Goal: Task Accomplishment & Management: Manage account settings

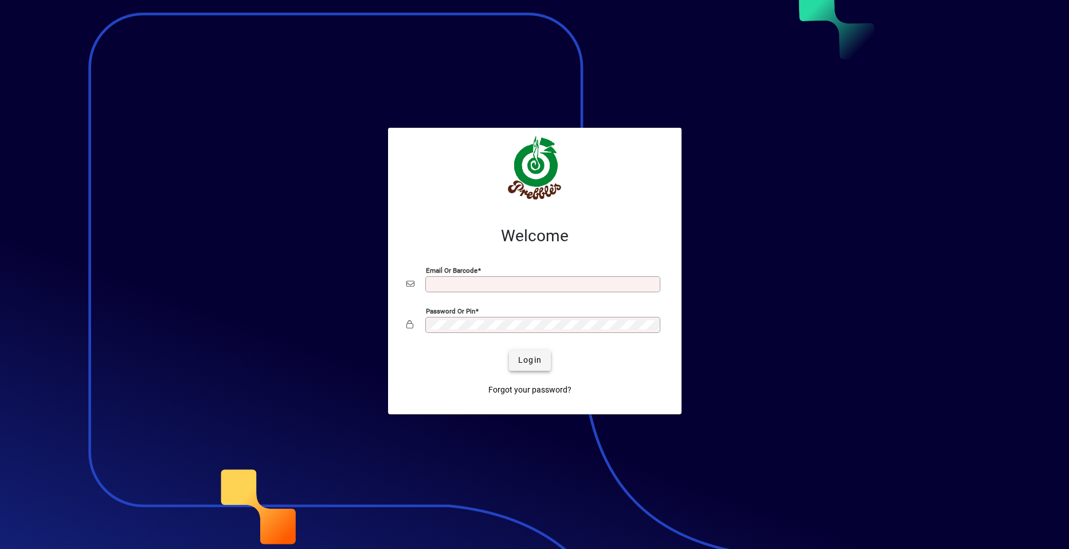
type input "**********"
click at [527, 358] on span "Login" at bounding box center [530, 360] width 24 height 12
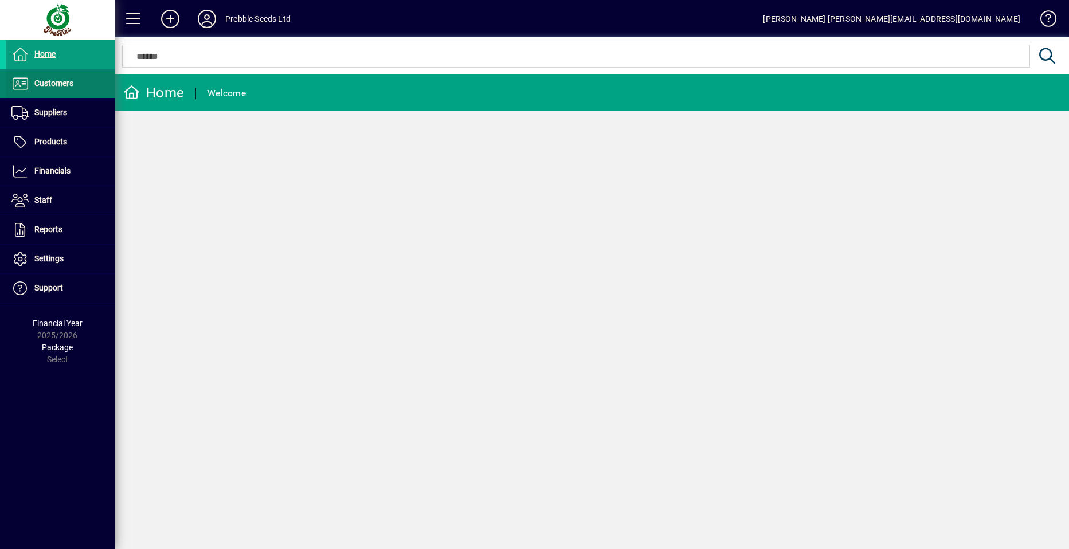
click at [90, 86] on span at bounding box center [60, 84] width 109 height 28
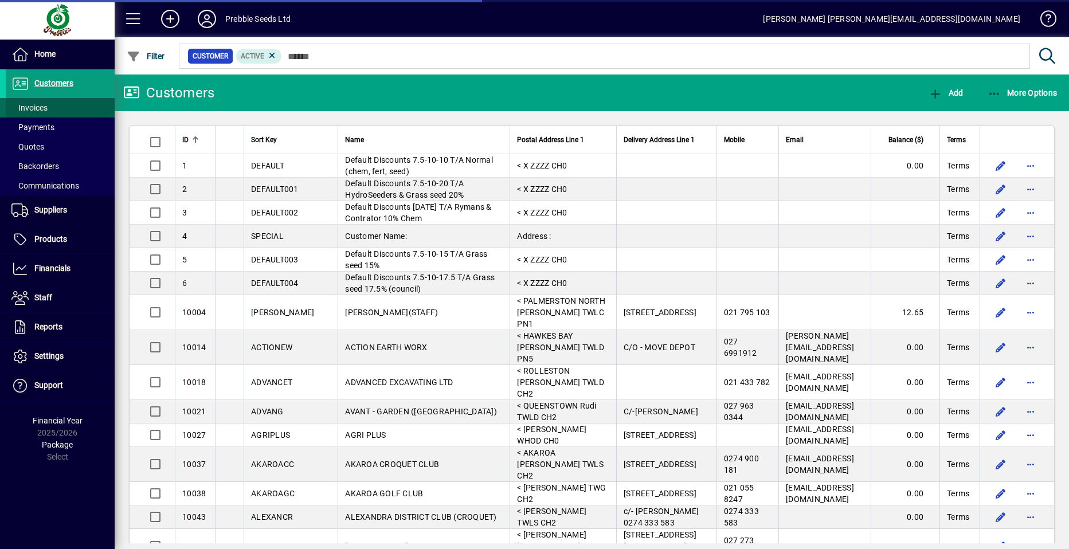
click at [60, 111] on span at bounding box center [60, 108] width 109 height 28
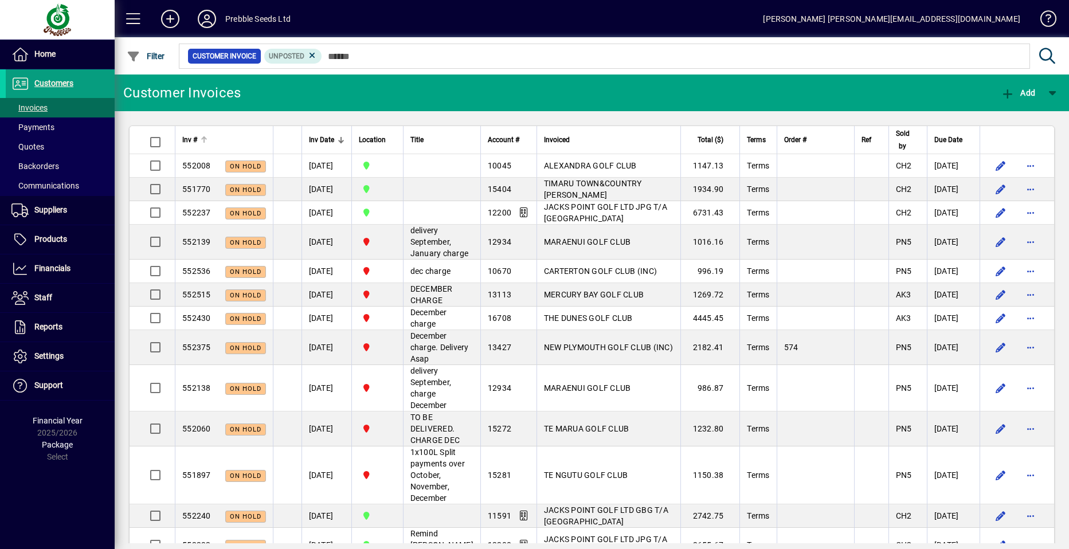
click at [196, 139] on span "Inv #" at bounding box center [189, 140] width 15 height 13
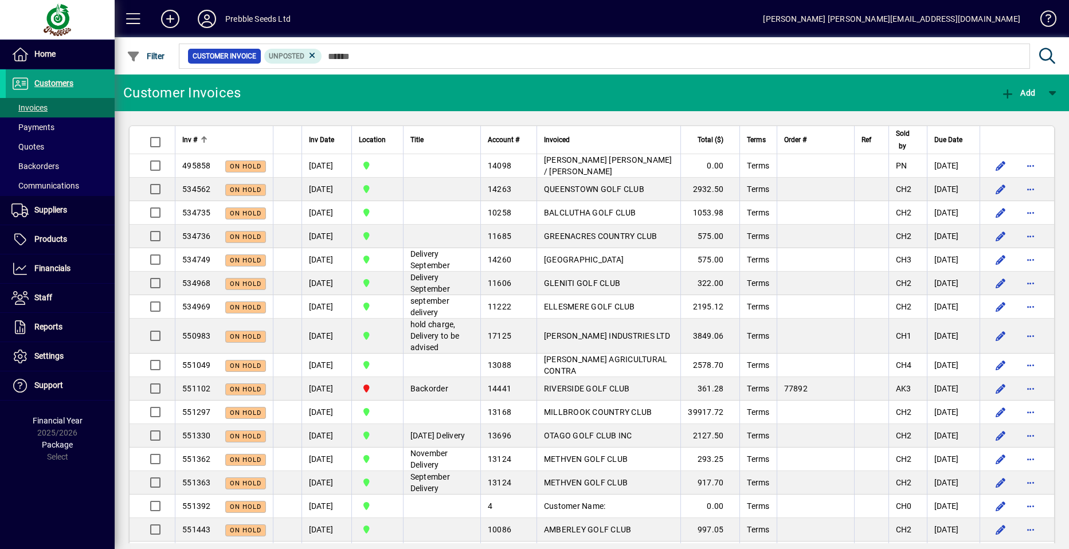
click at [196, 139] on span "Inv #" at bounding box center [189, 140] width 15 height 13
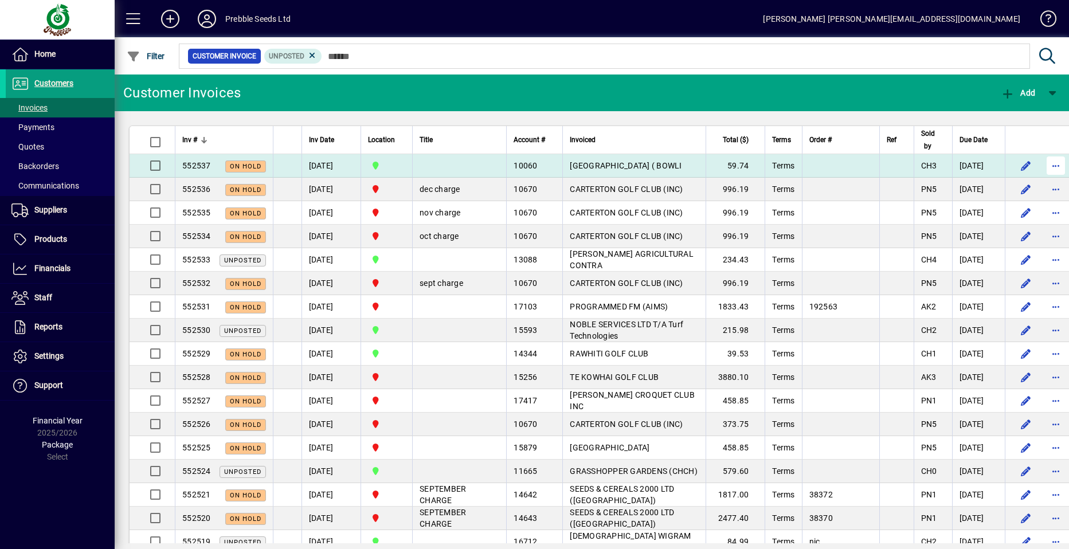
click at [1042, 163] on span "button" at bounding box center [1056, 166] width 28 height 28
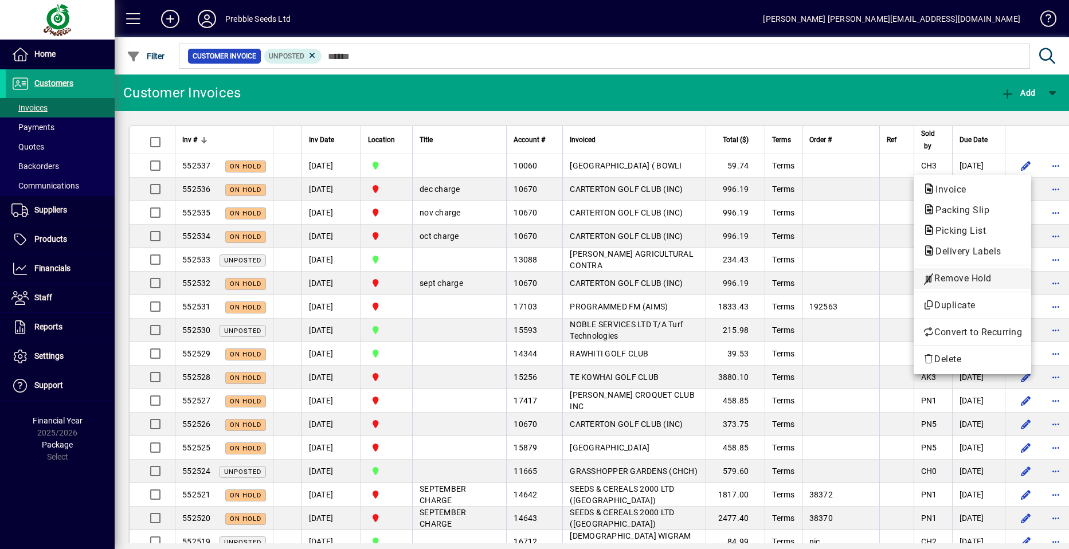
click at [967, 276] on span "Remove Hold" at bounding box center [972, 279] width 99 height 14
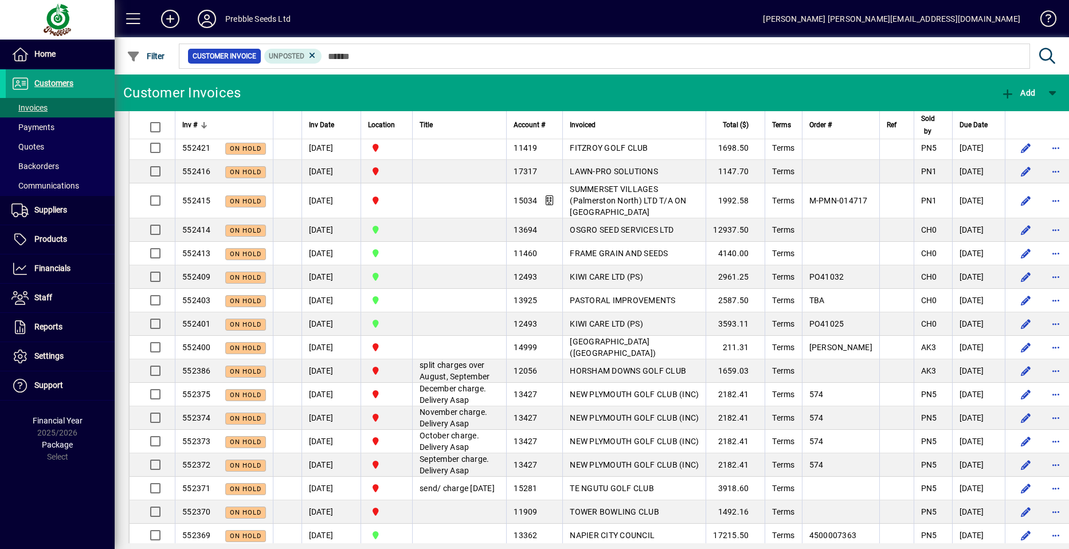
scroll to position [1663, 0]
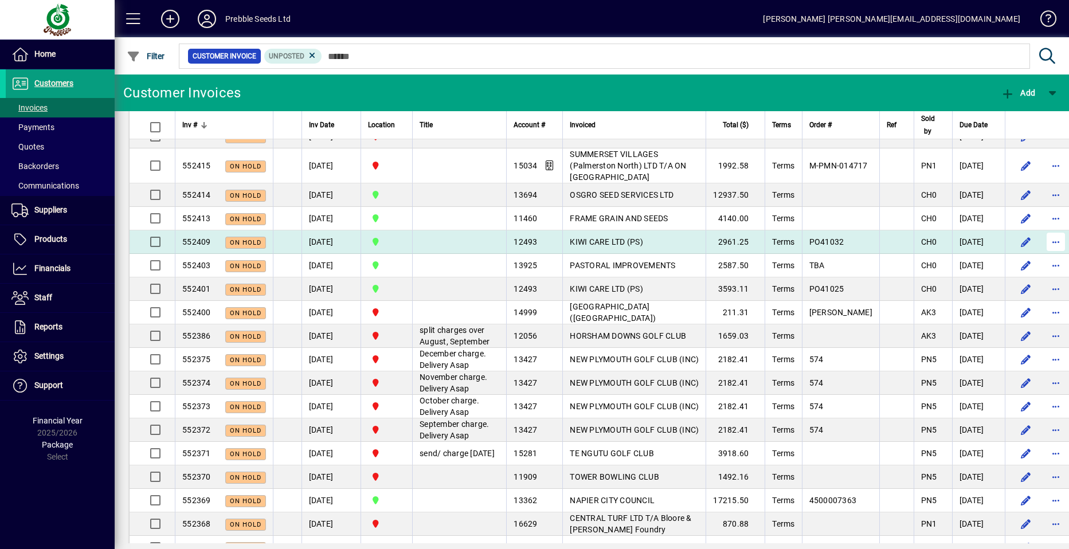
click at [1042, 256] on span "button" at bounding box center [1056, 242] width 28 height 28
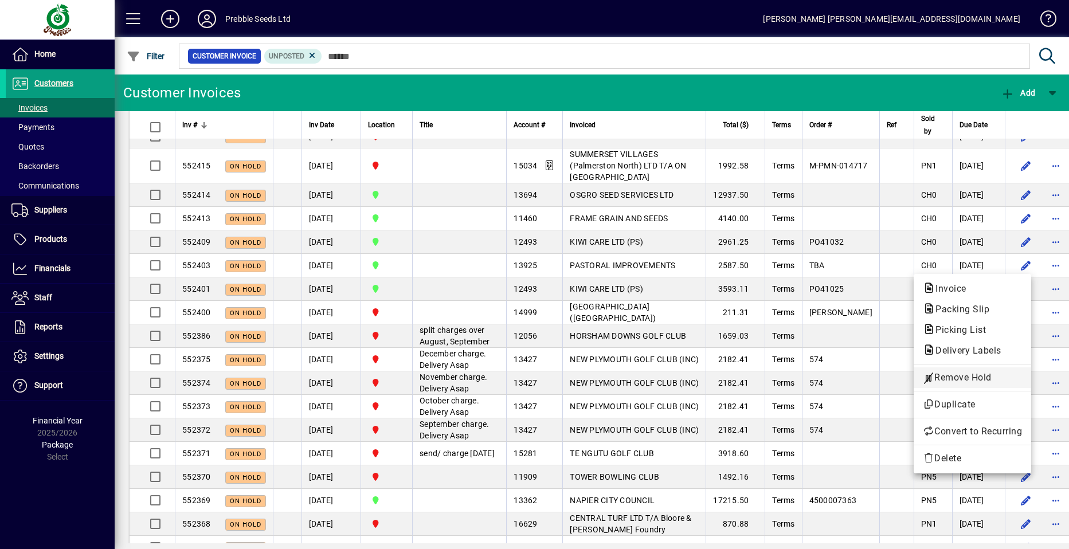
click at [968, 378] on span "Remove Hold" at bounding box center [972, 378] width 99 height 14
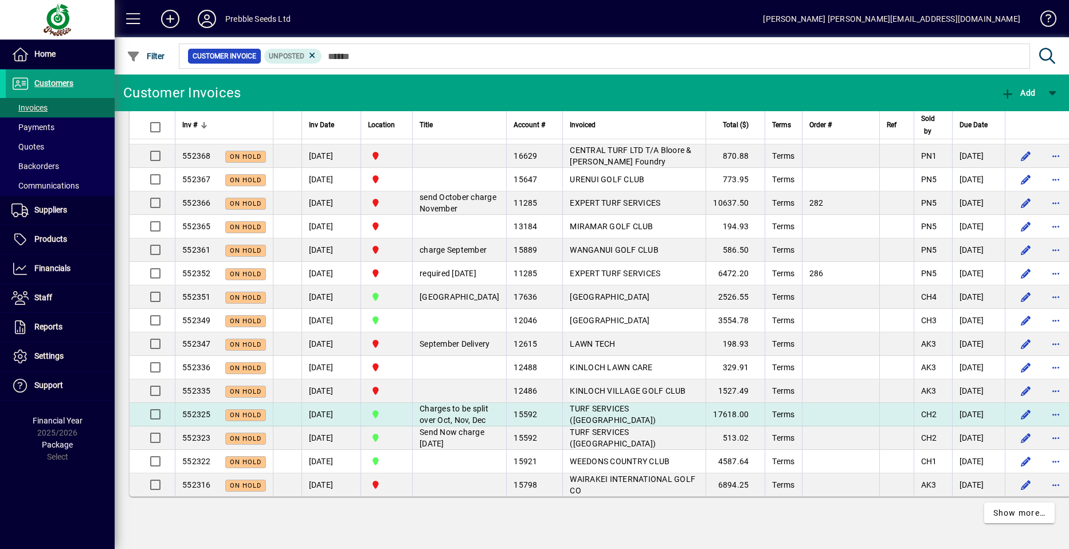
scroll to position [2249, 0]
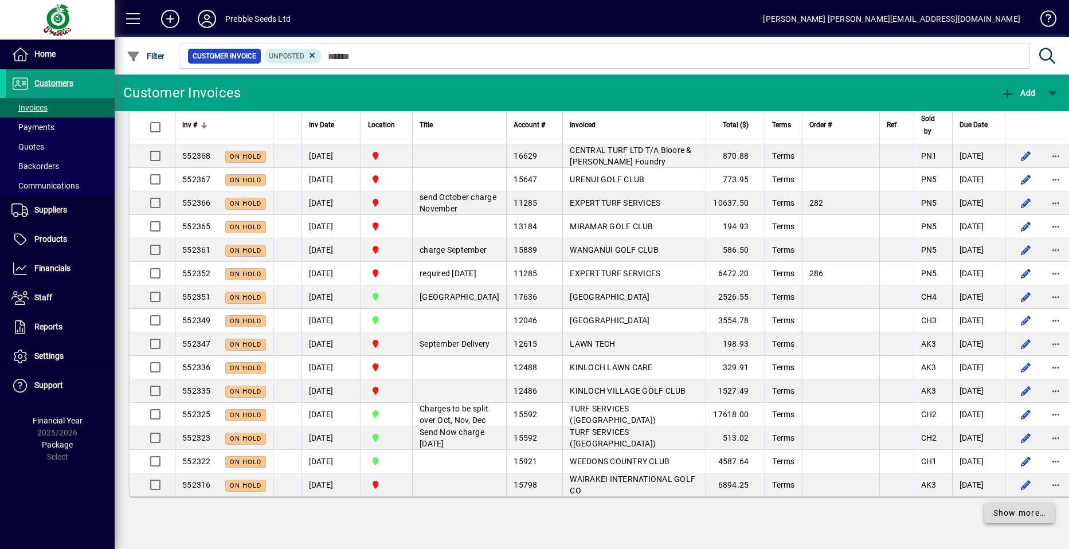
click at [999, 514] on span "Show more…" at bounding box center [1020, 513] width 53 height 12
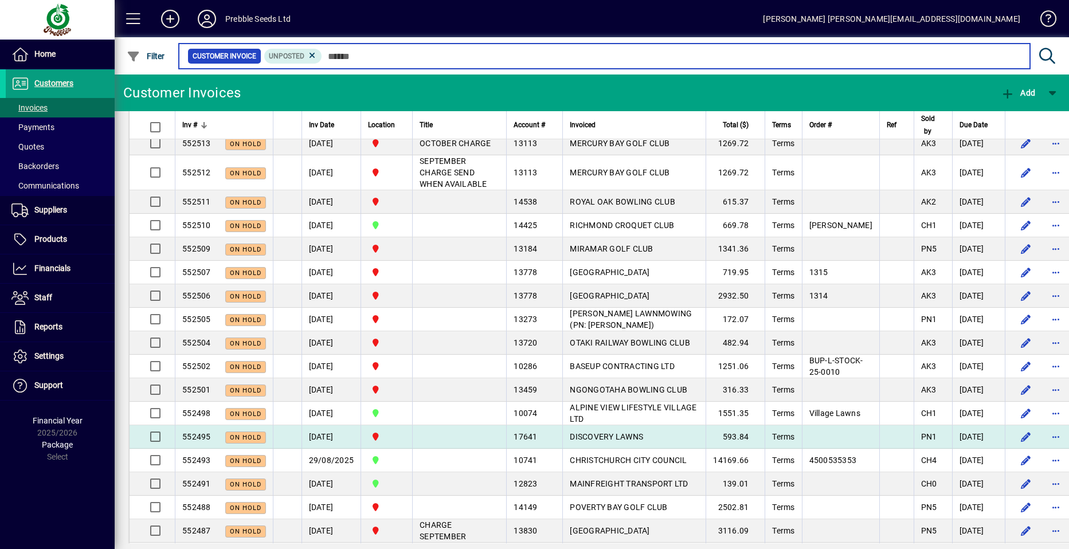
scroll to position [631, 0]
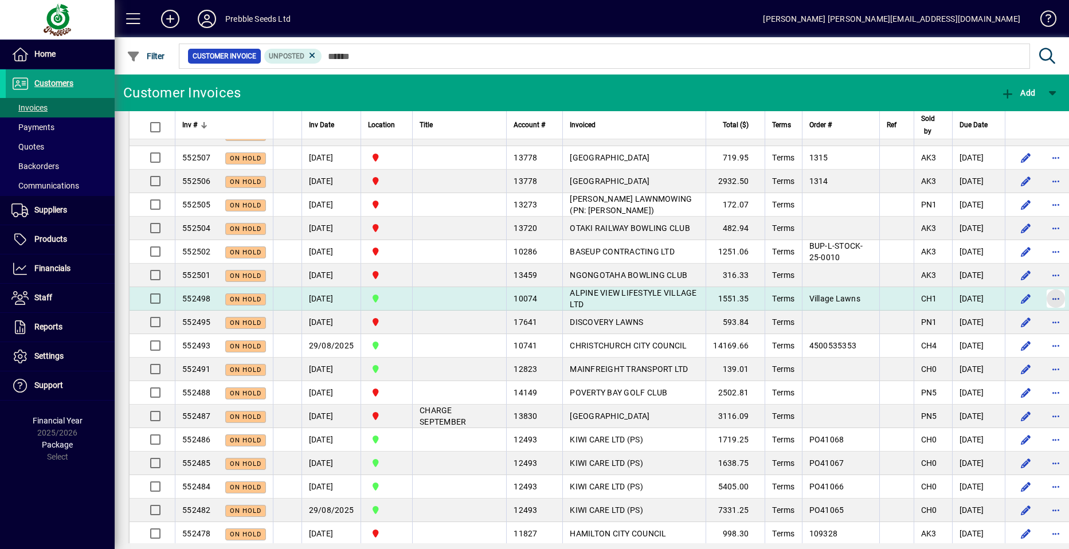
click at [1042, 313] on span "button" at bounding box center [1056, 299] width 28 height 28
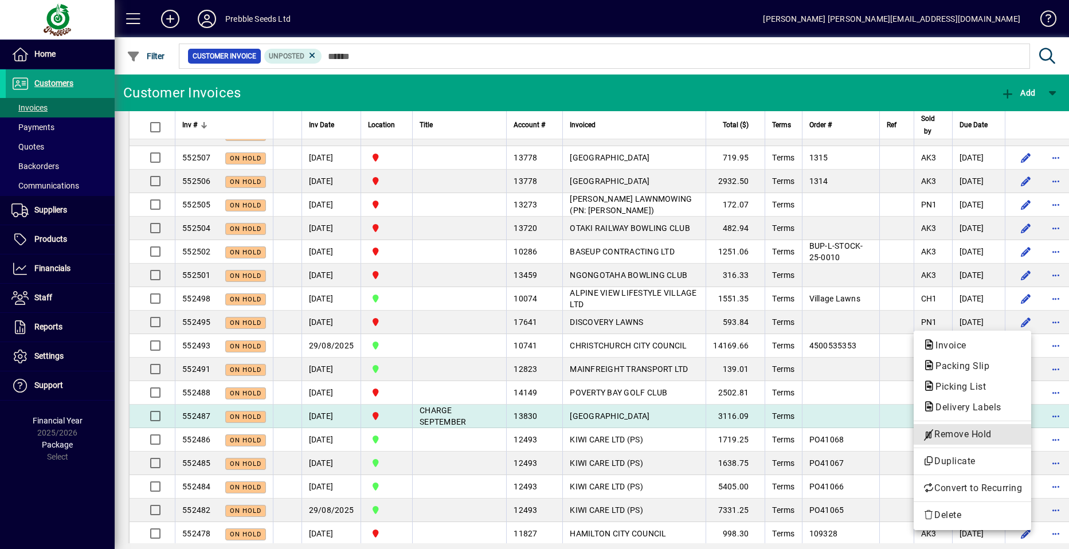
click at [969, 433] on span "Remove Hold" at bounding box center [972, 435] width 99 height 14
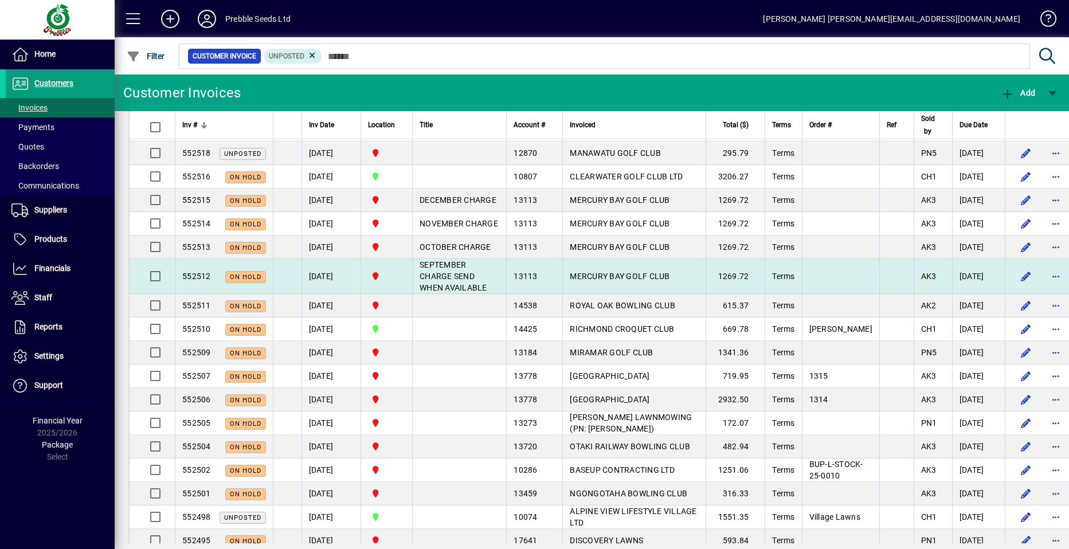
scroll to position [401, 0]
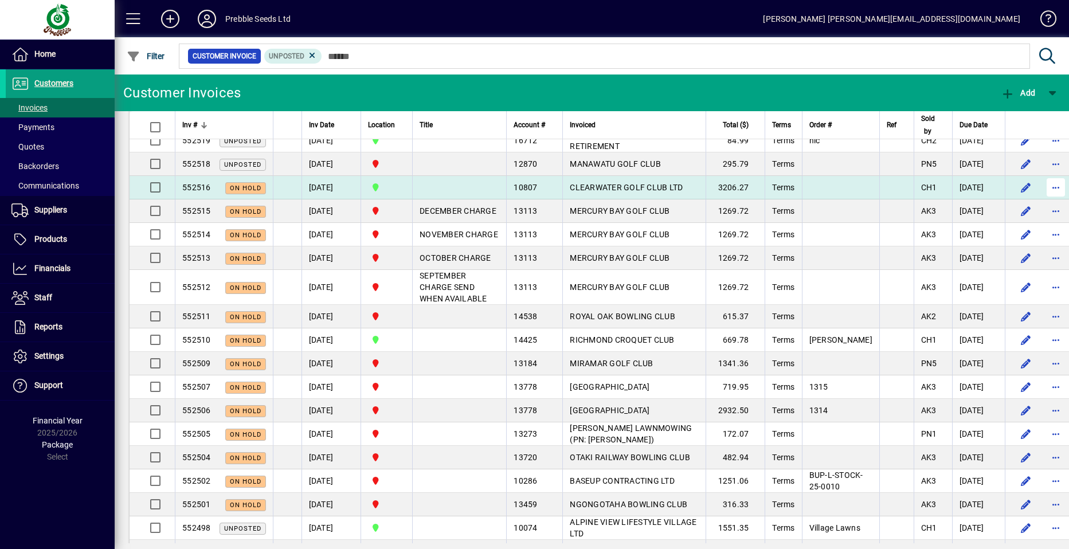
click at [1042, 187] on span "button" at bounding box center [1056, 188] width 28 height 28
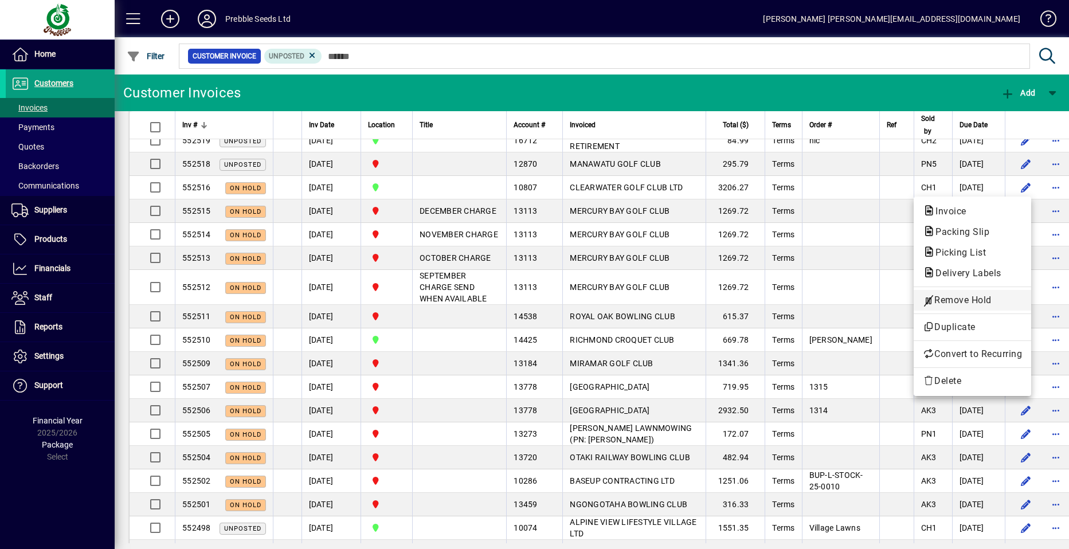
click at [948, 296] on span "Remove Hold" at bounding box center [972, 301] width 99 height 14
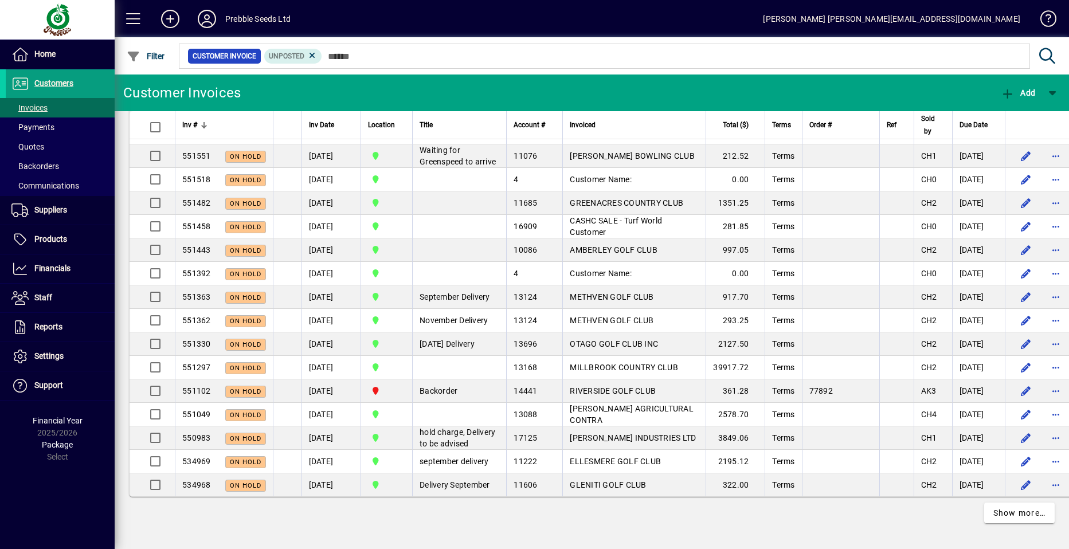
scroll to position [5540, 0]
click at [1006, 512] on span "Show more…" at bounding box center [1020, 513] width 53 height 12
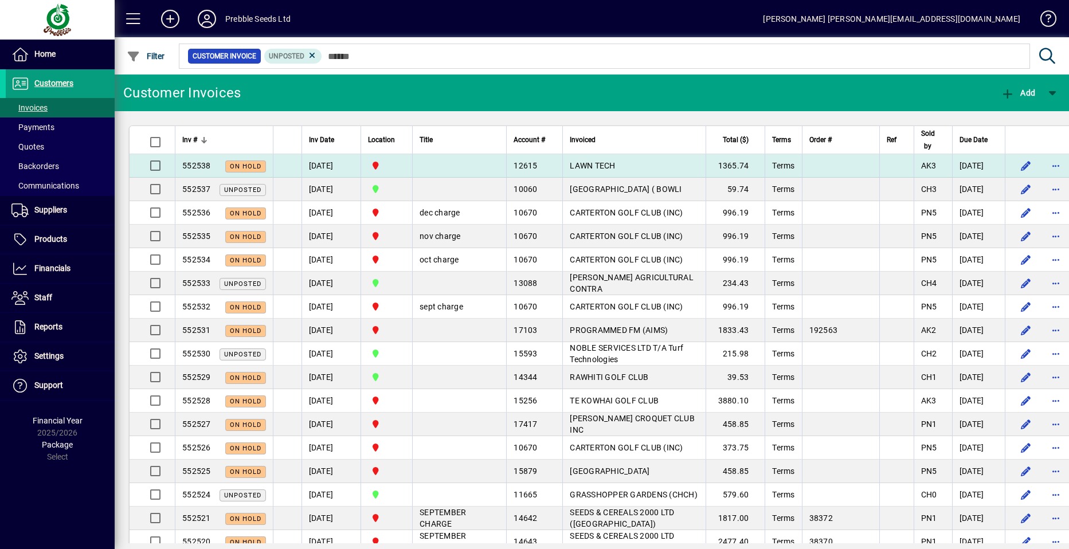
click at [570, 161] on span "LAWN TECH" at bounding box center [592, 165] width 45 height 9
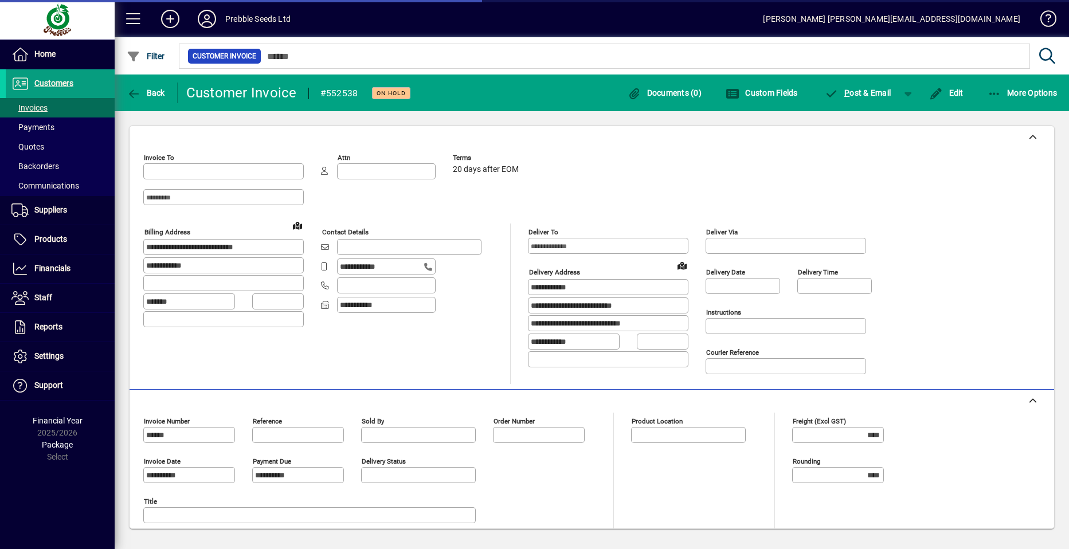
type input "**********"
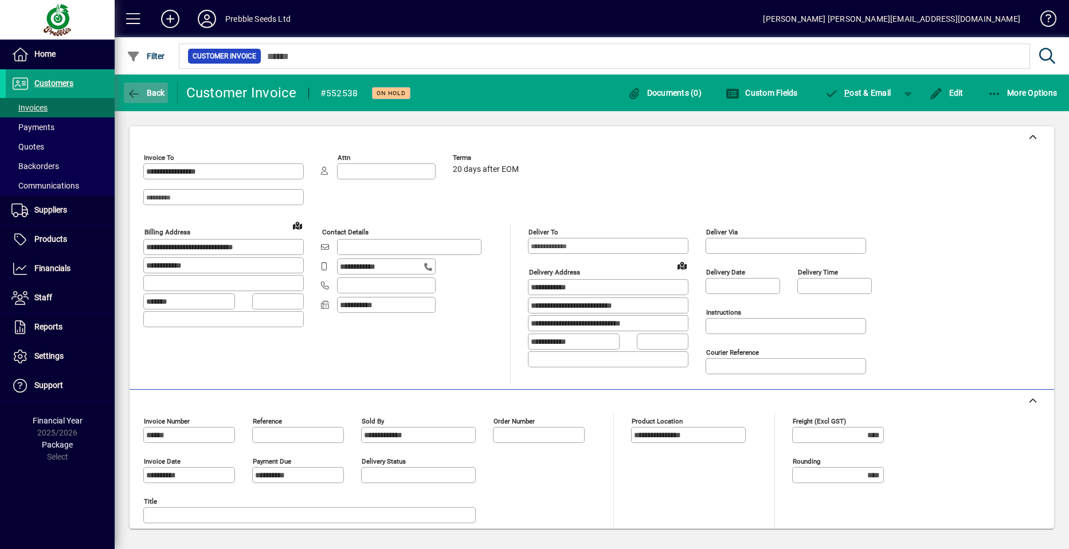
click at [140, 92] on icon "button" at bounding box center [134, 93] width 14 height 11
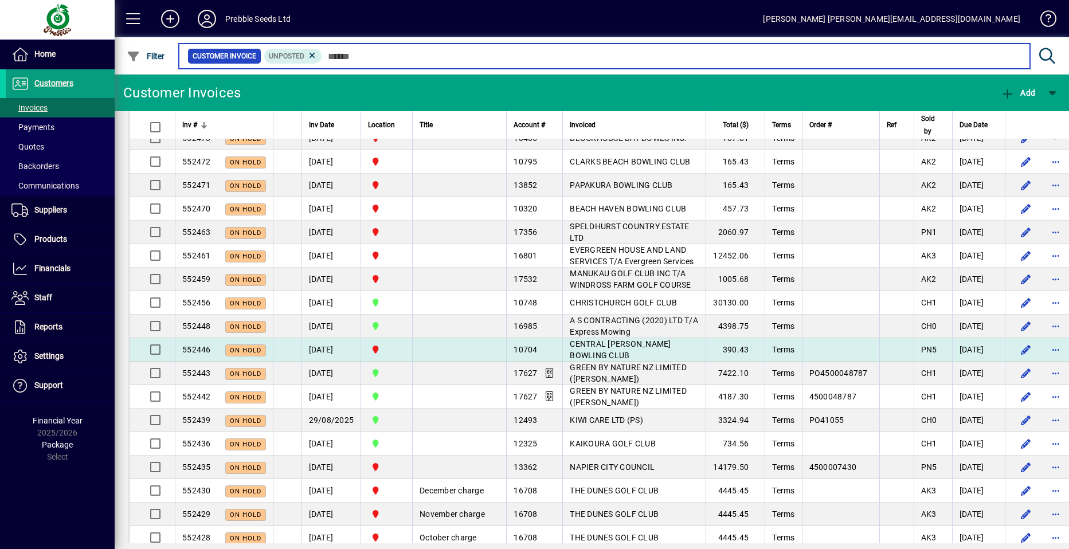
scroll to position [1147, 0]
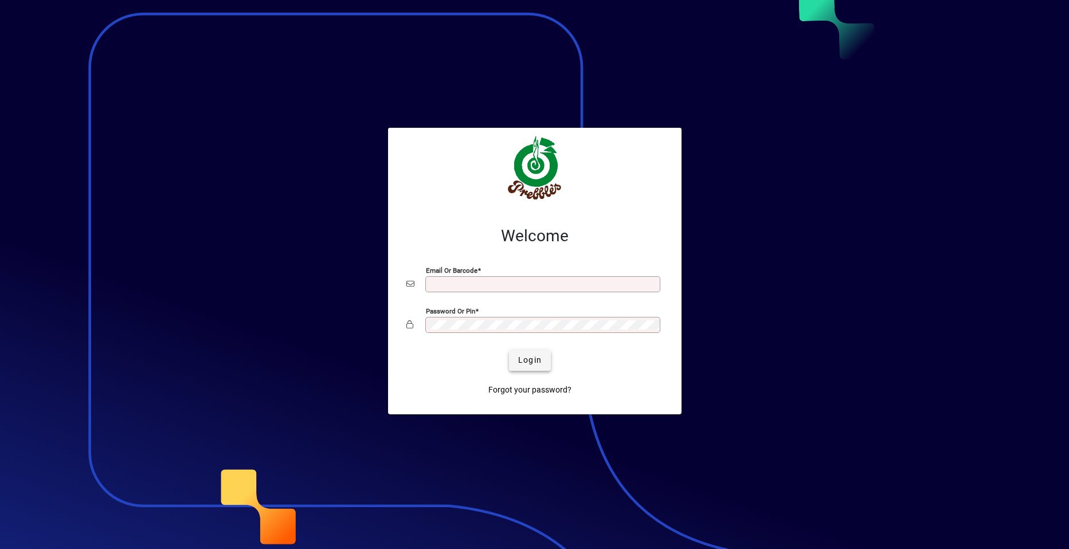
type input "**********"
click at [534, 361] on span "Login" at bounding box center [530, 360] width 24 height 12
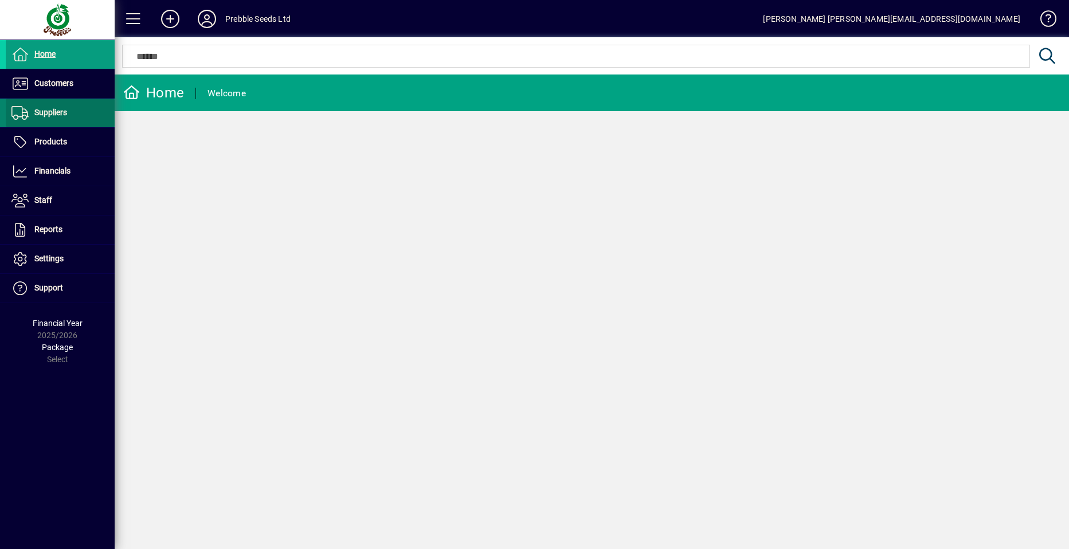
click at [56, 114] on span "Suppliers" at bounding box center [50, 112] width 33 height 9
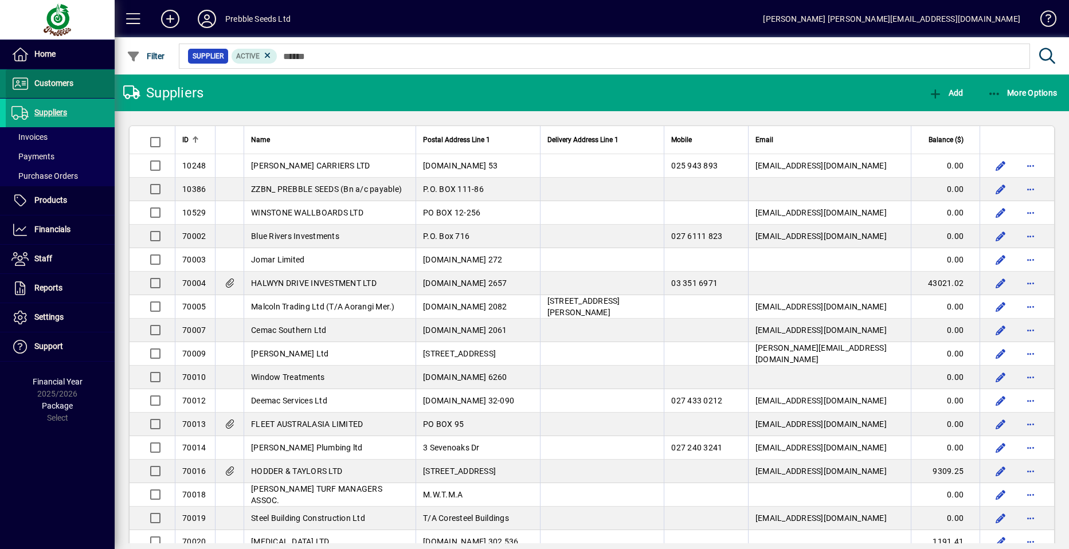
click at [56, 86] on span "Customers" at bounding box center [53, 83] width 39 height 9
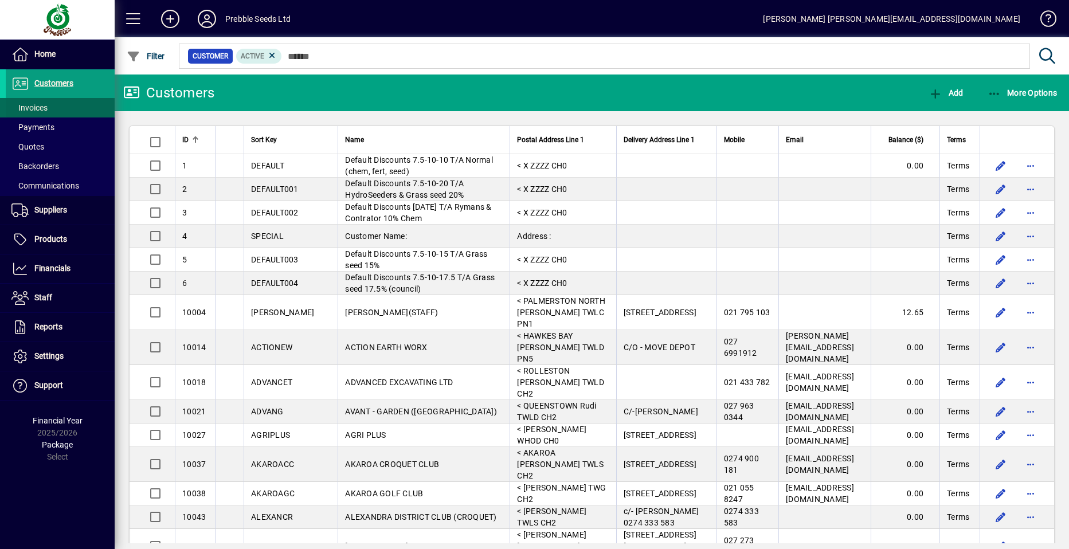
click at [37, 110] on span "Invoices" at bounding box center [29, 107] width 36 height 9
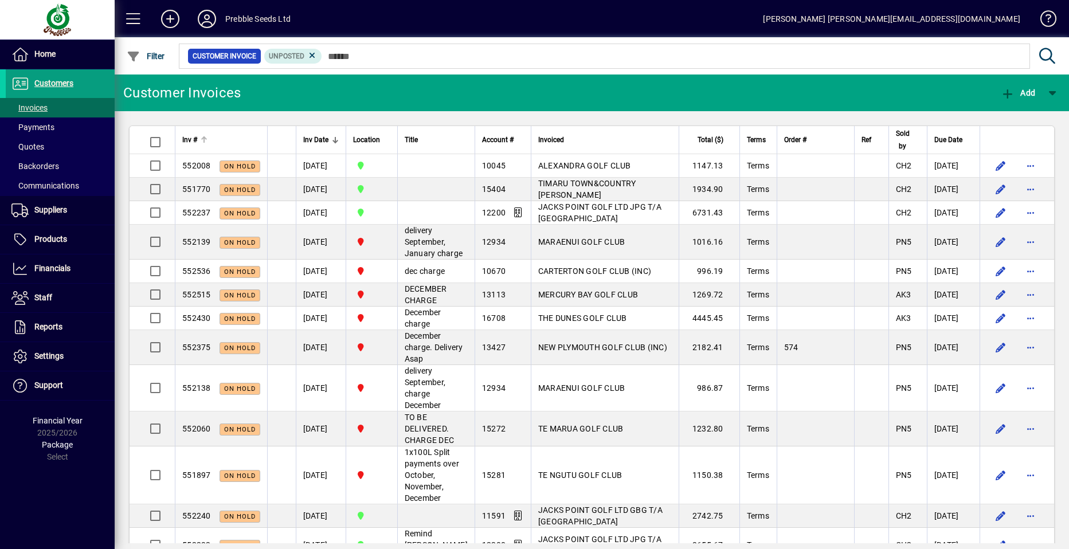
click at [190, 137] on span "Inv #" at bounding box center [189, 140] width 15 height 13
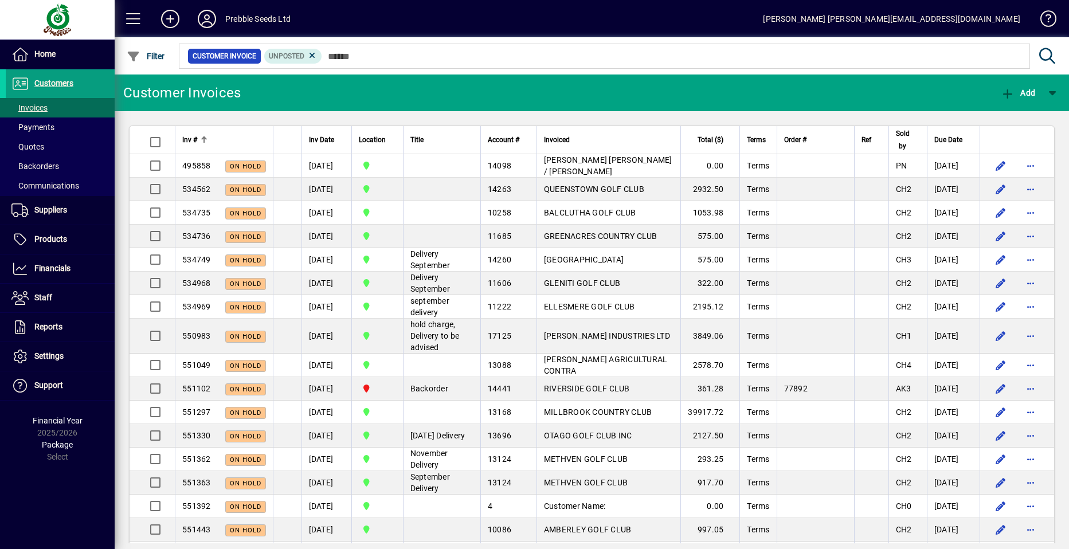
click at [190, 137] on span "Inv #" at bounding box center [189, 140] width 15 height 13
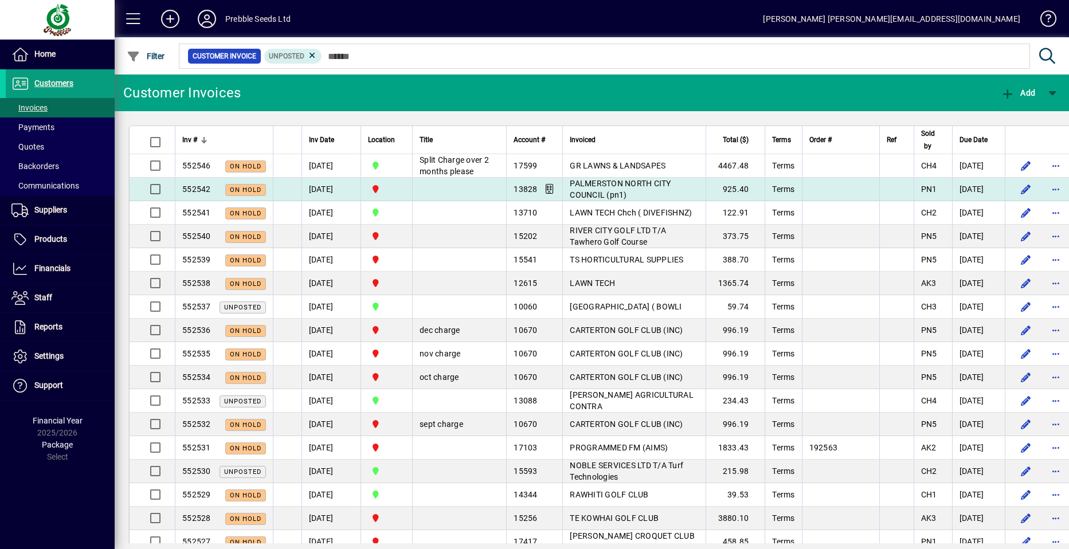
click at [574, 200] on span "PALMERSTON NORTH CITY COUNCIL (pn1)" at bounding box center [620, 189] width 101 height 21
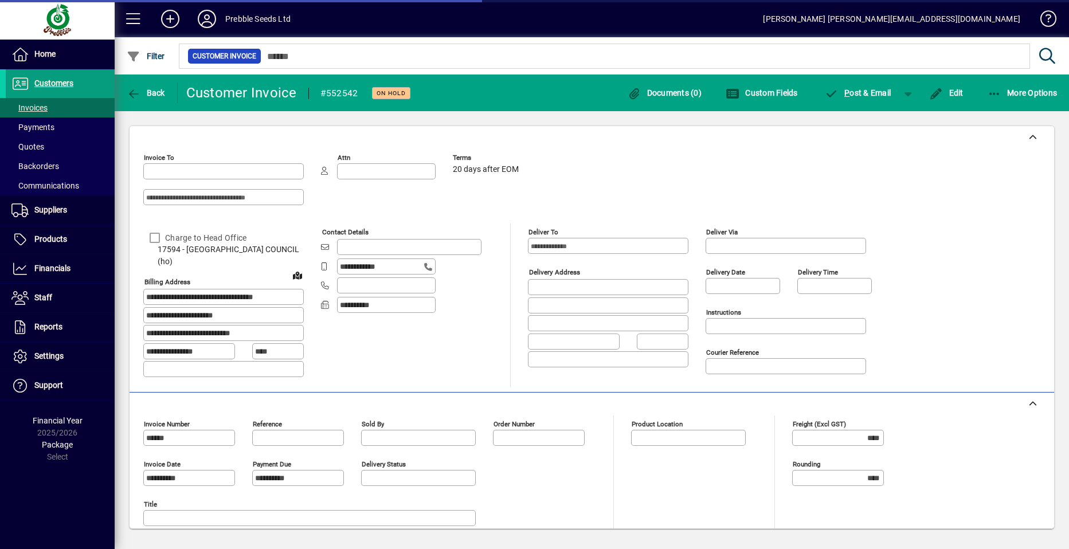
type input "**********"
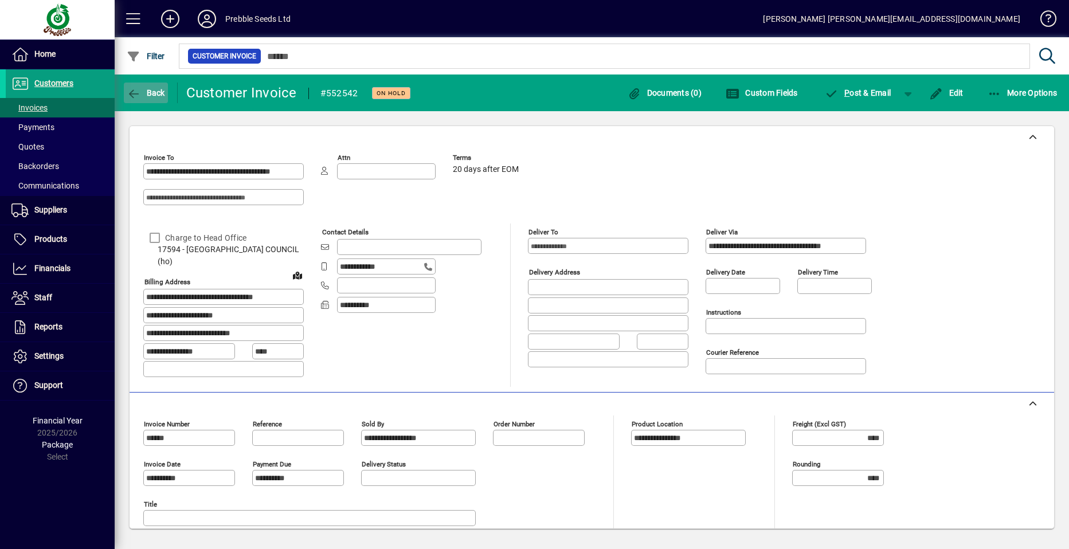
click at [148, 95] on span "Back" at bounding box center [146, 92] width 38 height 9
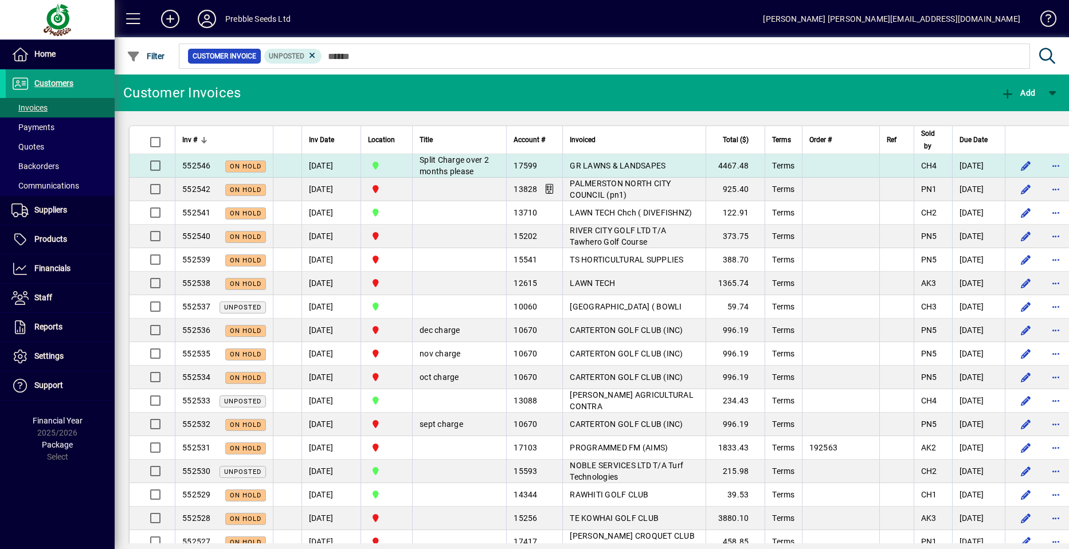
click at [570, 170] on span "GR LAWNS & LANDSAPES" at bounding box center [618, 165] width 96 height 9
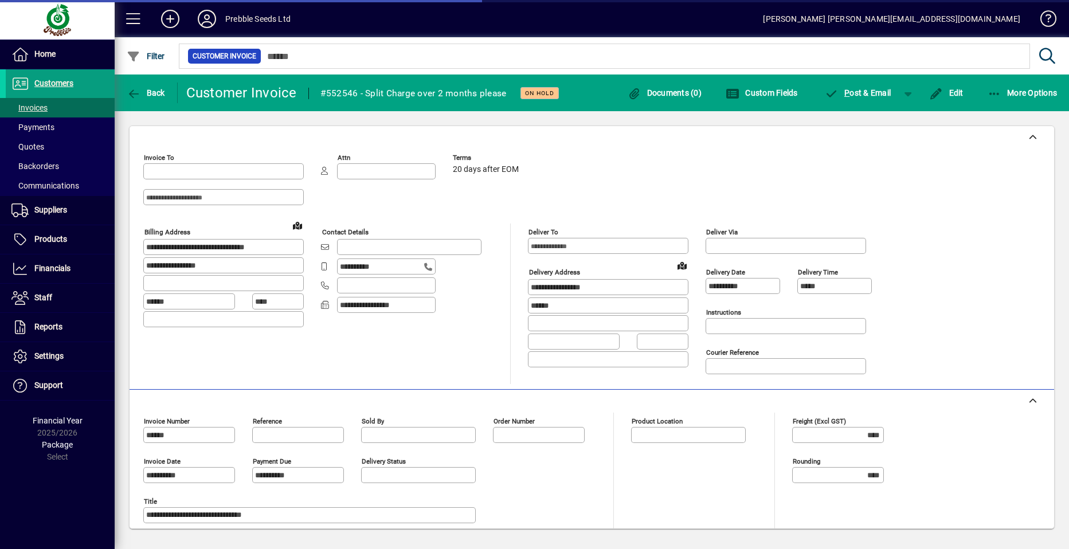
type input "**********"
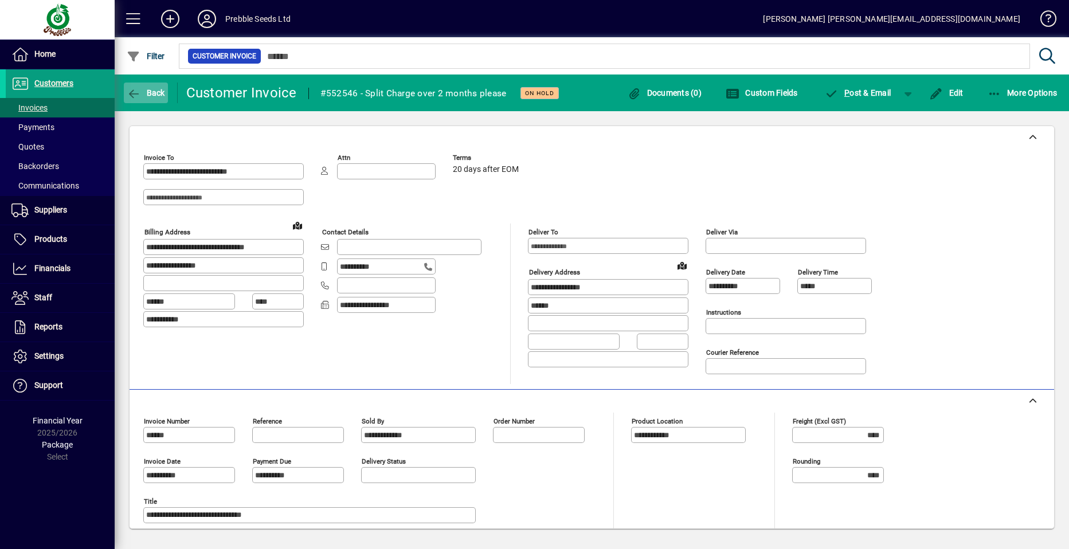
click at [156, 94] on span "Back" at bounding box center [146, 92] width 38 height 9
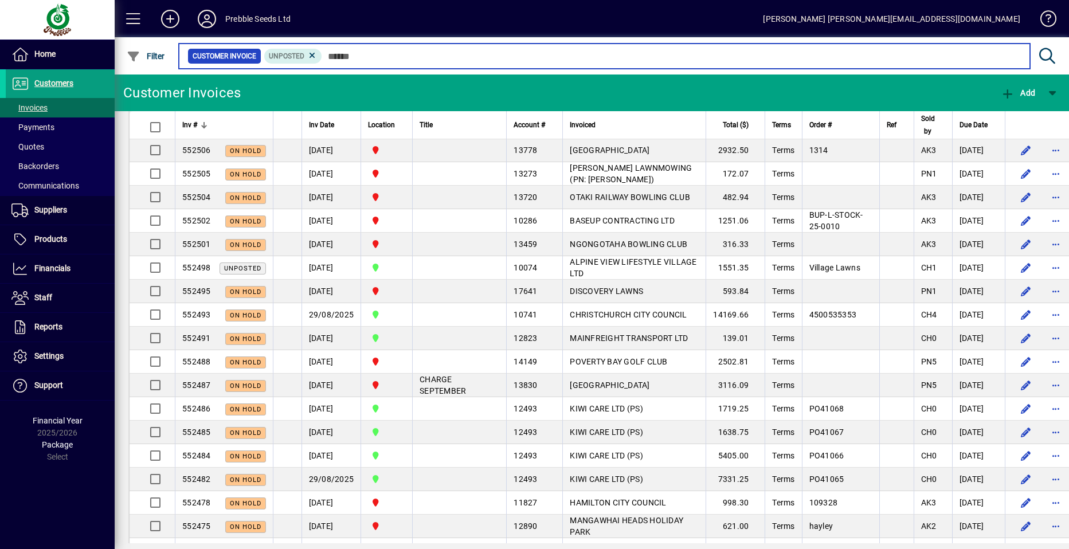
scroll to position [804, 0]
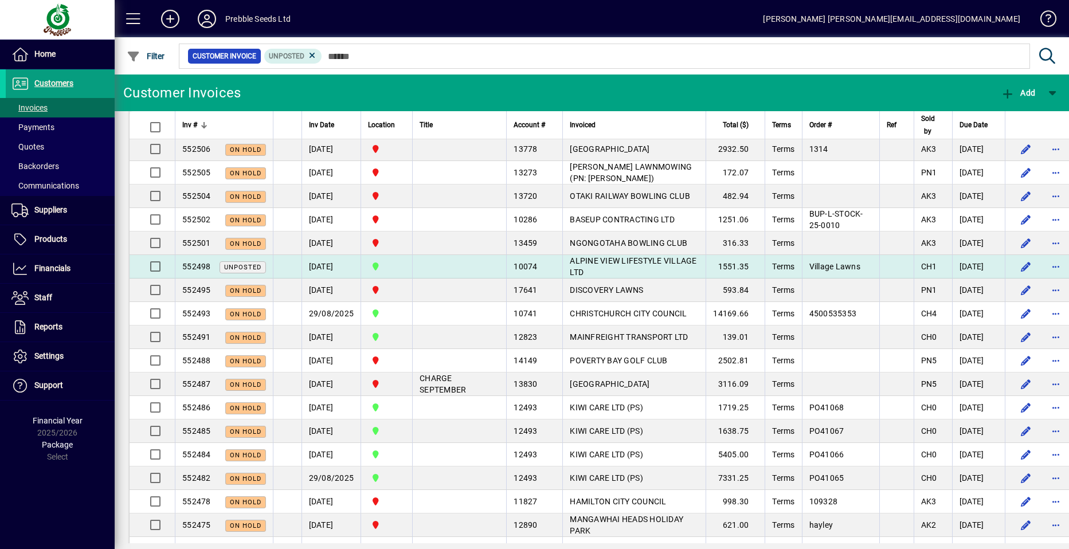
click at [585, 279] on td "ALPINE VIEW LIFESTYLE VILLAGE LTD" at bounding box center [634, 267] width 143 height 24
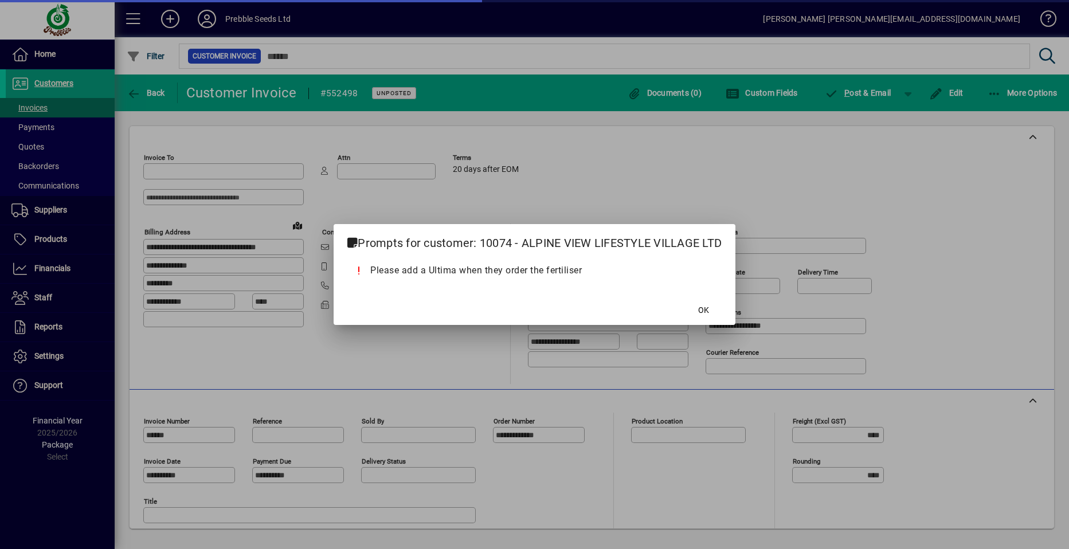
type input "**********"
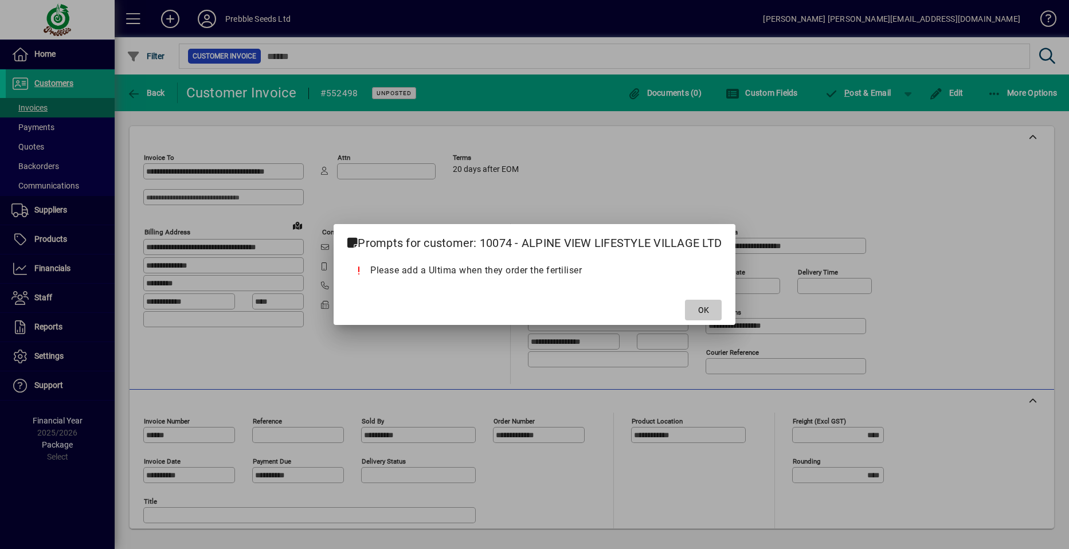
click at [705, 314] on span "OK" at bounding box center [703, 310] width 11 height 12
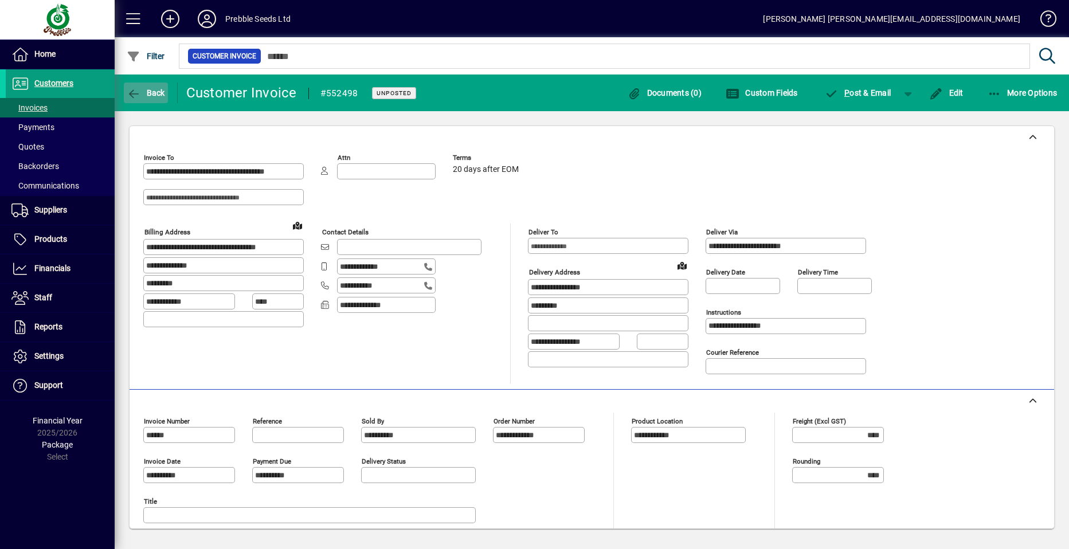
click at [155, 90] on span "Back" at bounding box center [146, 92] width 38 height 9
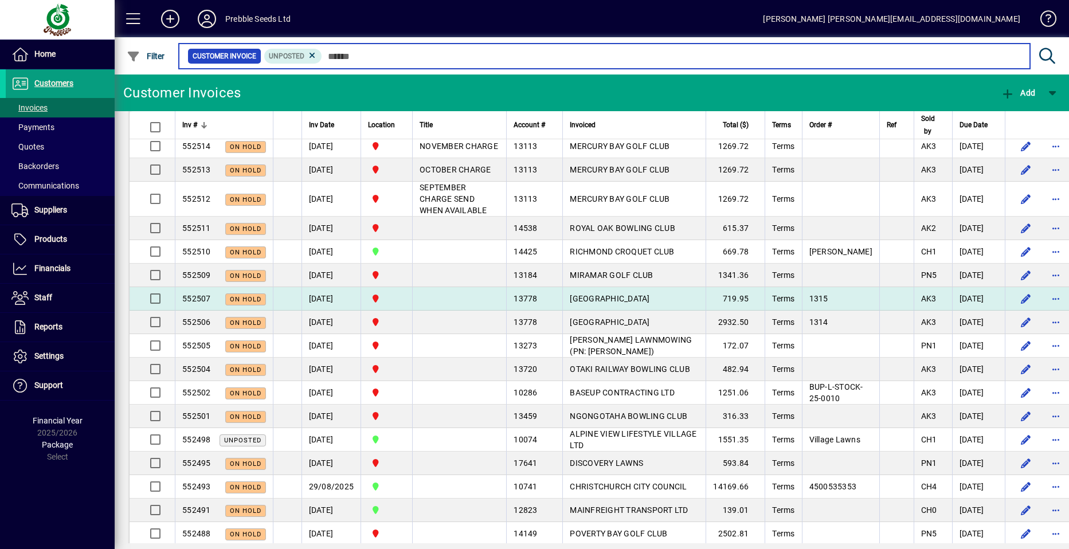
scroll to position [745, 0]
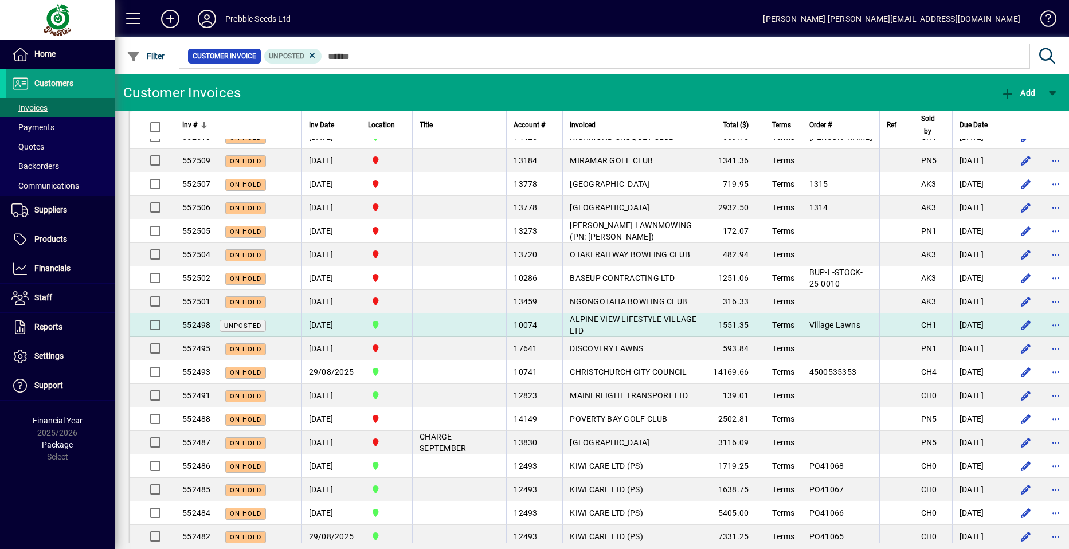
click at [565, 337] on td "ALPINE VIEW LIFESTYLE VILLAGE LTD" at bounding box center [634, 326] width 143 height 24
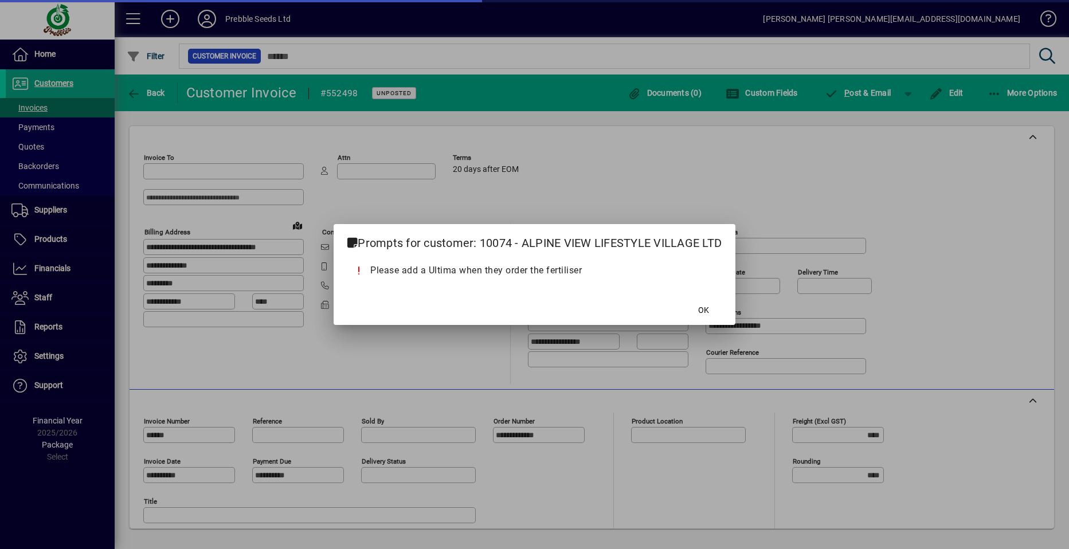
type input "**********"
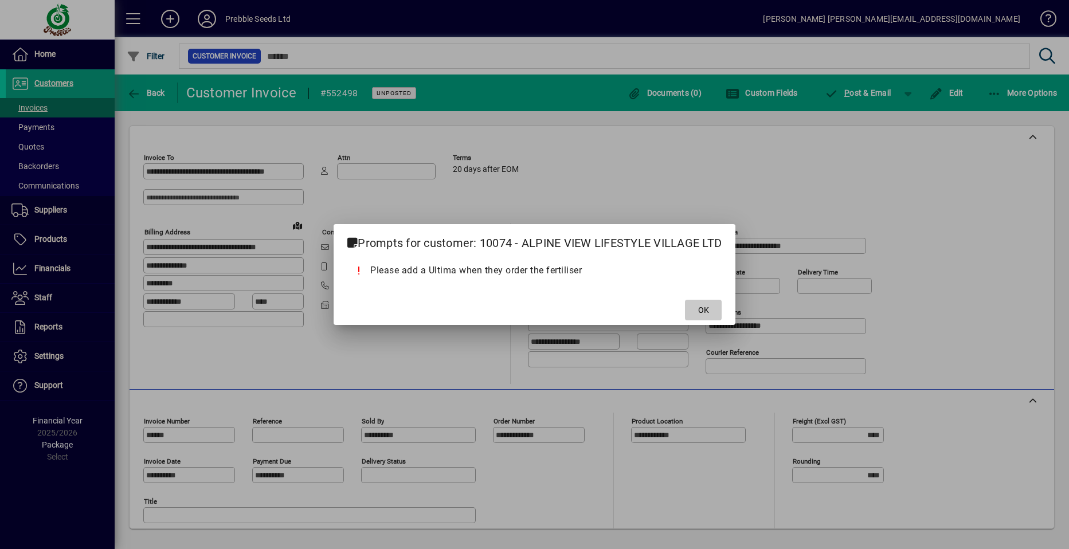
click at [703, 310] on span "OK" at bounding box center [703, 310] width 11 height 12
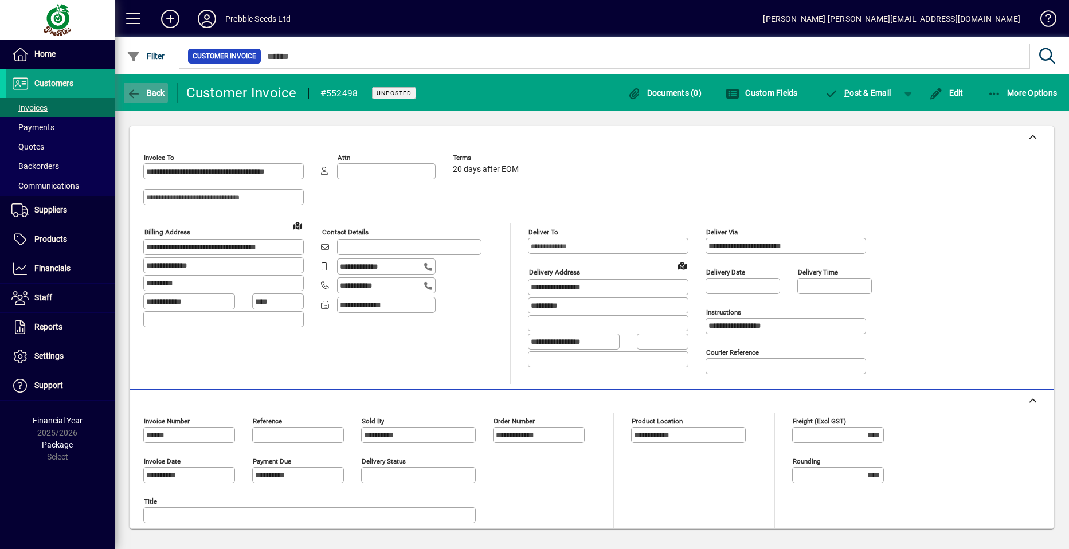
click at [149, 91] on span "Back" at bounding box center [146, 92] width 38 height 9
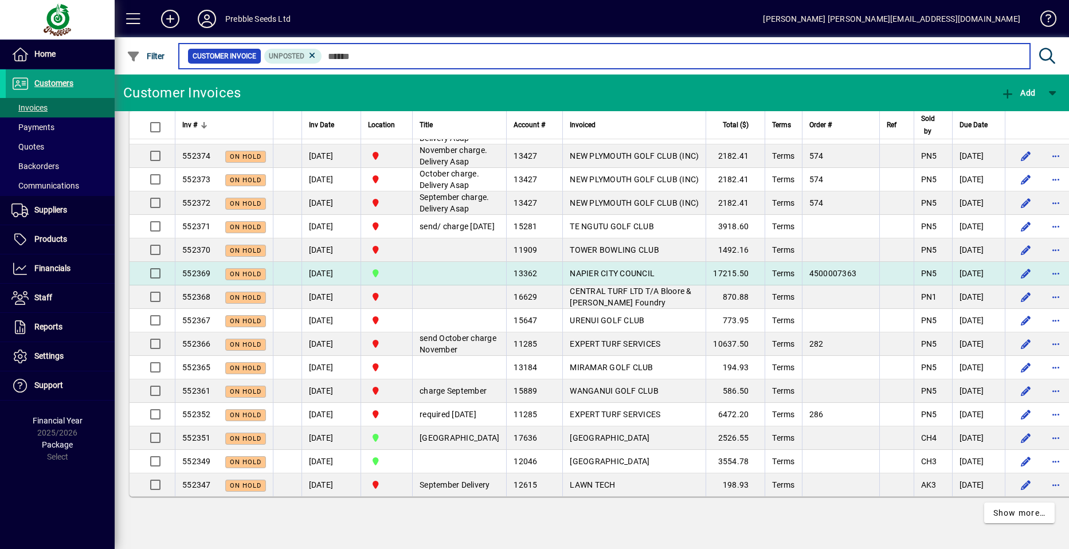
scroll to position [2237, 0]
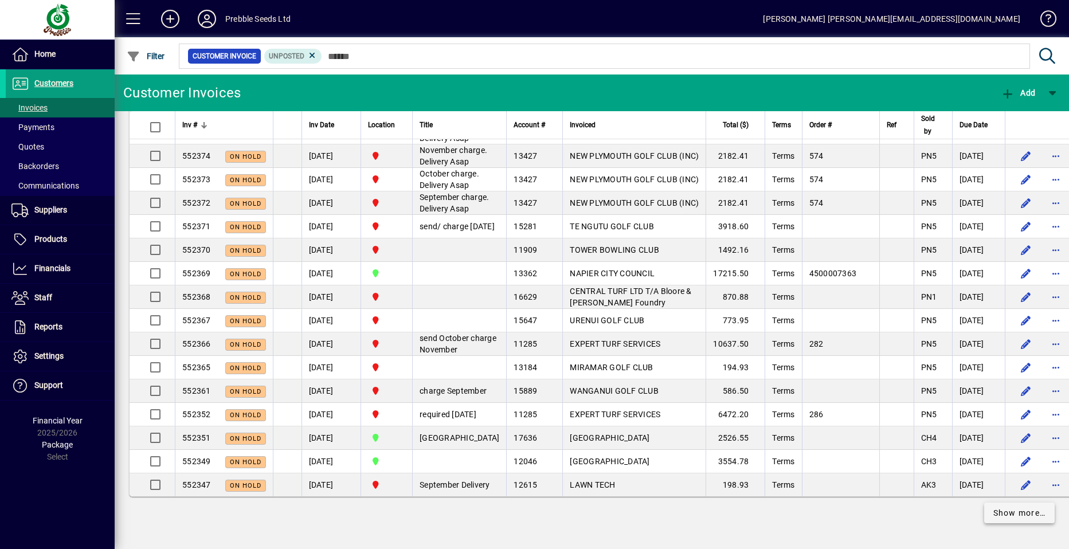
click at [1001, 514] on span "Show more…" at bounding box center [1020, 513] width 53 height 12
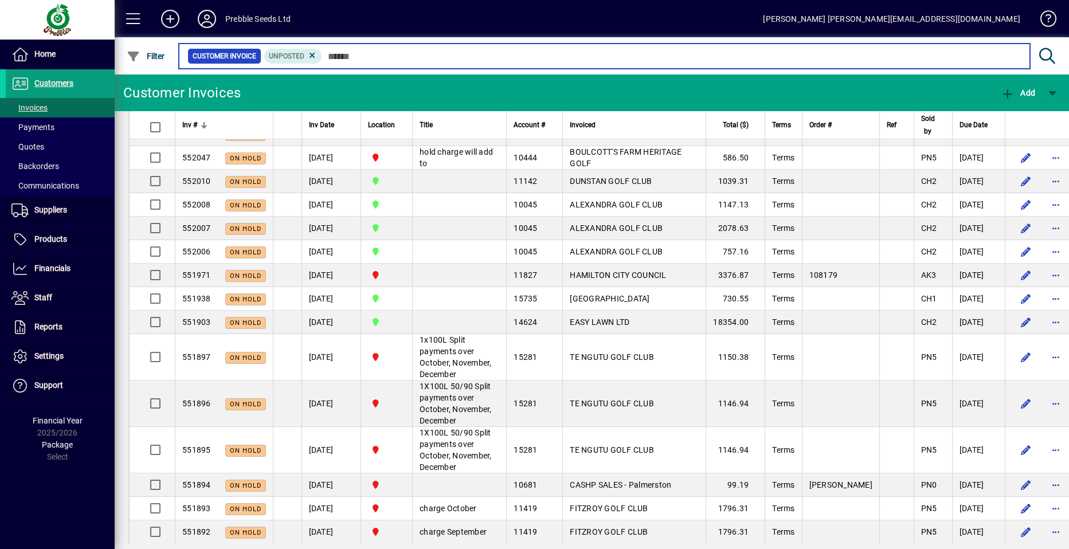
scroll to position [3946, 0]
